Goal: Task Accomplishment & Management: Use online tool/utility

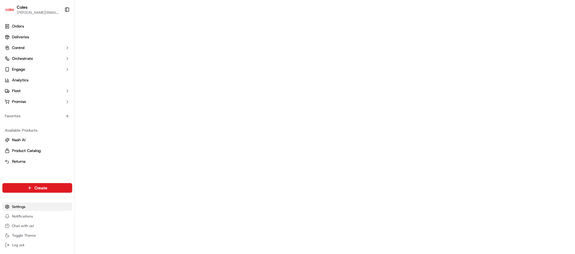
click at [13, 208] on html "Coles [EMAIL_ADDRESS][PERSON_NAME][PERSON_NAME][DOMAIN_NAME] Toggle Sidebar Ord…" at bounding box center [287, 127] width 575 height 254
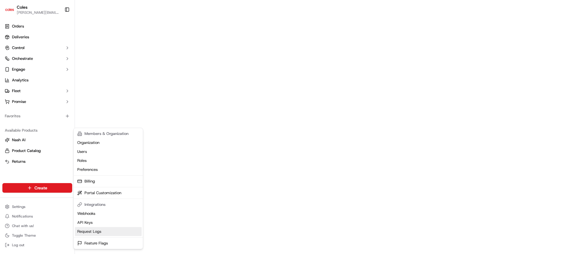
click at [93, 230] on link "Request Logs" at bounding box center [108, 231] width 67 height 9
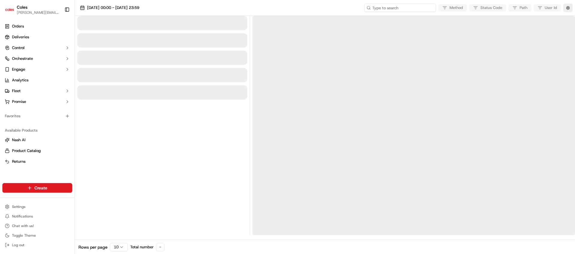
click at [396, 7] on input at bounding box center [400, 8] width 72 height 8
paste input "9bb07726-569f-40c9-966c-26eda74e78a8"
type input "9bb07726-569f-40c9-966c-26eda74e78a8"
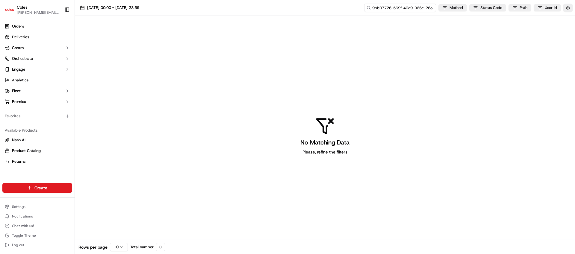
click at [402, 9] on input "9bb07726-569f-40c9-966c-26eda74e78a8" at bounding box center [400, 8] width 72 height 8
click at [120, 11] on button "[DATE] 00:00 - [DATE] 23:59" at bounding box center [109, 8] width 65 height 8
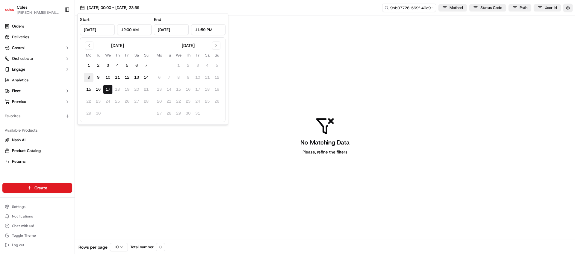
drag, startPoint x: 88, startPoint y: 78, endPoint x: 92, endPoint y: 84, distance: 7.2
click at [88, 78] on button "8" at bounding box center [89, 78] width 10 height 10
type input "[DATE]"
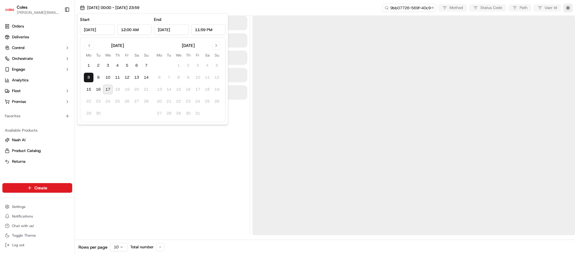
click at [109, 90] on button "17" at bounding box center [108, 90] width 10 height 10
type input "[DATE]"
click at [191, 142] on div at bounding box center [162, 126] width 170 height 220
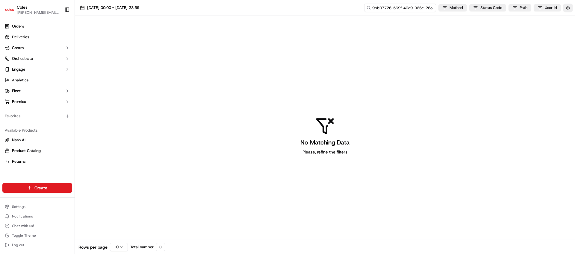
click at [413, 9] on input "9bb07726-569f-40c9-966c-26eda74e78a8" at bounding box center [400, 8] width 72 height 8
click at [20, 206] on html "Coles [EMAIL_ADDRESS][PERSON_NAME][PERSON_NAME][DOMAIN_NAME] Toggle Sidebar Ord…" at bounding box center [287, 127] width 575 height 254
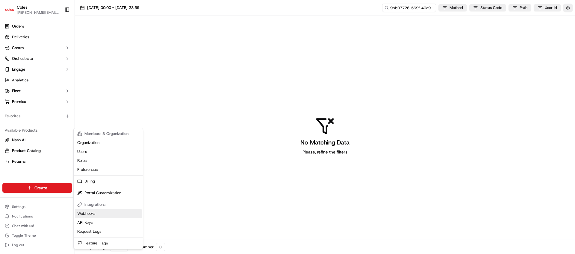
click at [96, 215] on link "Webhooks" at bounding box center [108, 213] width 67 height 9
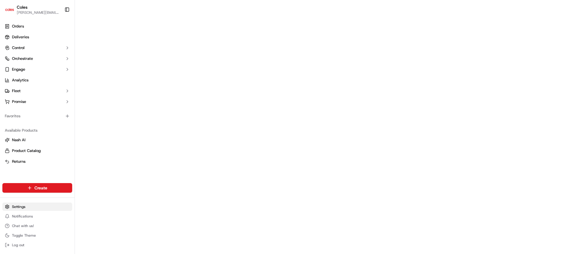
click at [23, 206] on html "Coles [EMAIL_ADDRESS][PERSON_NAME][PERSON_NAME][DOMAIN_NAME] Toggle Sidebar Ord…" at bounding box center [287, 127] width 575 height 254
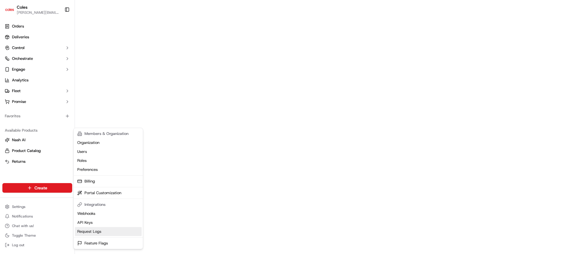
click at [96, 233] on link "Request Logs" at bounding box center [108, 231] width 67 height 9
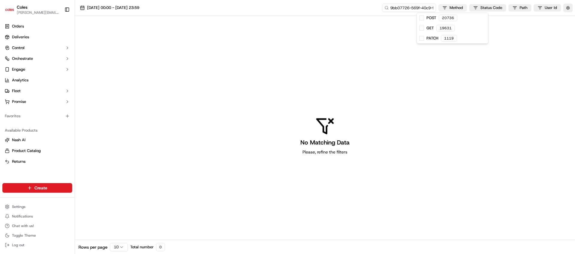
click at [452, 5] on html "Coles [EMAIL_ADDRESS][PERSON_NAME][PERSON_NAME][DOMAIN_NAME] Toggle Sidebar Ord…" at bounding box center [287, 127] width 575 height 254
drag, startPoint x: 452, startPoint y: 77, endPoint x: 448, endPoint y: 68, distance: 10.0
click at [452, 77] on html "Coles [EMAIL_ADDRESS][PERSON_NAME][PERSON_NAME][DOMAIN_NAME] Toggle Sidebar Ord…" at bounding box center [287, 127] width 575 height 254
click at [410, 7] on input "9bb07726-569f-40c9-966c-26eda74e78a8" at bounding box center [400, 8] width 72 height 8
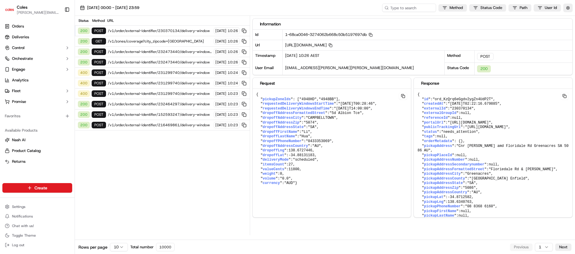
click at [178, 126] on span "/v1/order/external-identifier/216469861/delivery-window" at bounding box center [160, 125] width 104 height 5
